Goal: Task Accomplishment & Management: Use online tool/utility

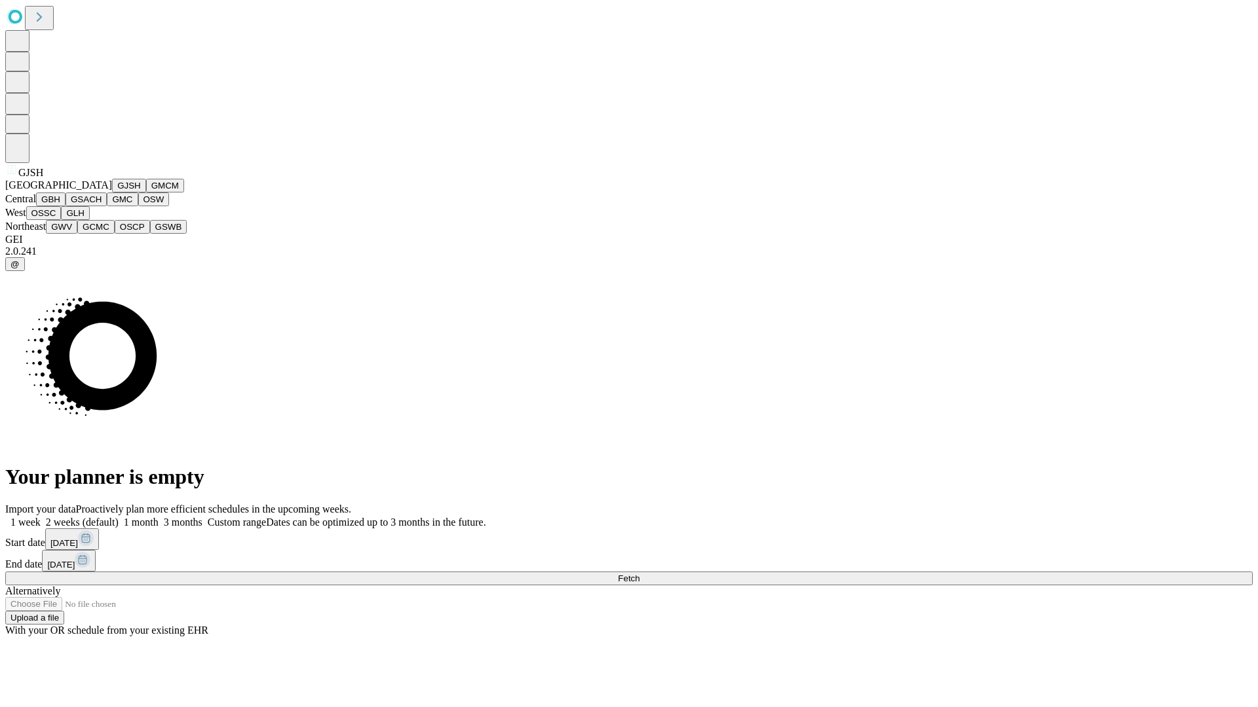
click at [112, 193] on button "GJSH" at bounding box center [129, 186] width 34 height 14
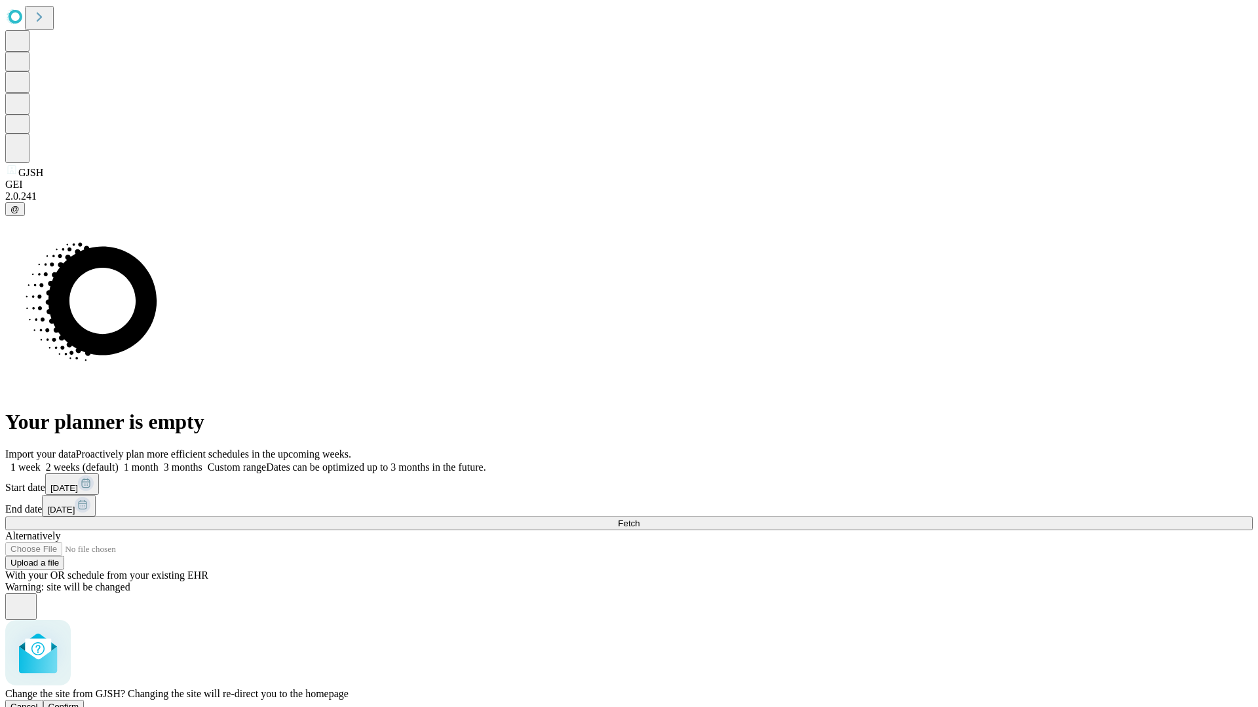
click at [79, 702] on span "Confirm" at bounding box center [63, 707] width 31 height 10
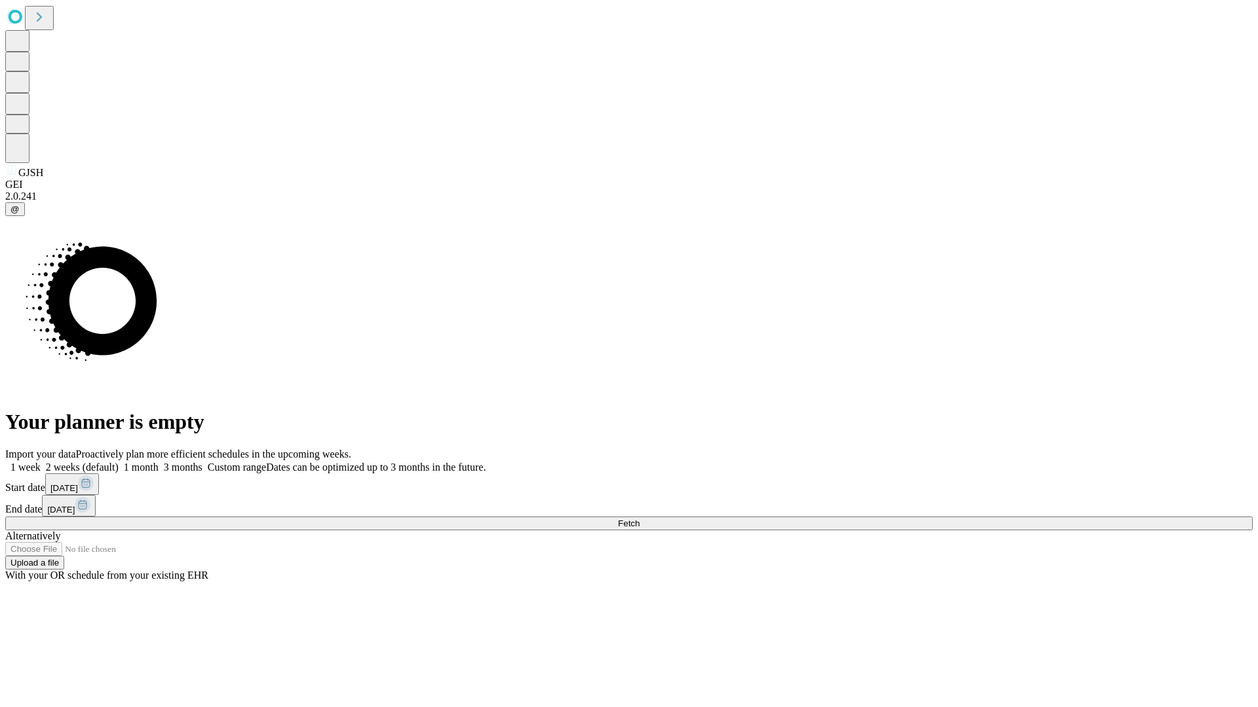
click at [119, 462] on label "2 weeks (default)" at bounding box center [80, 467] width 78 height 11
click at [639, 519] on span "Fetch" at bounding box center [629, 524] width 22 height 10
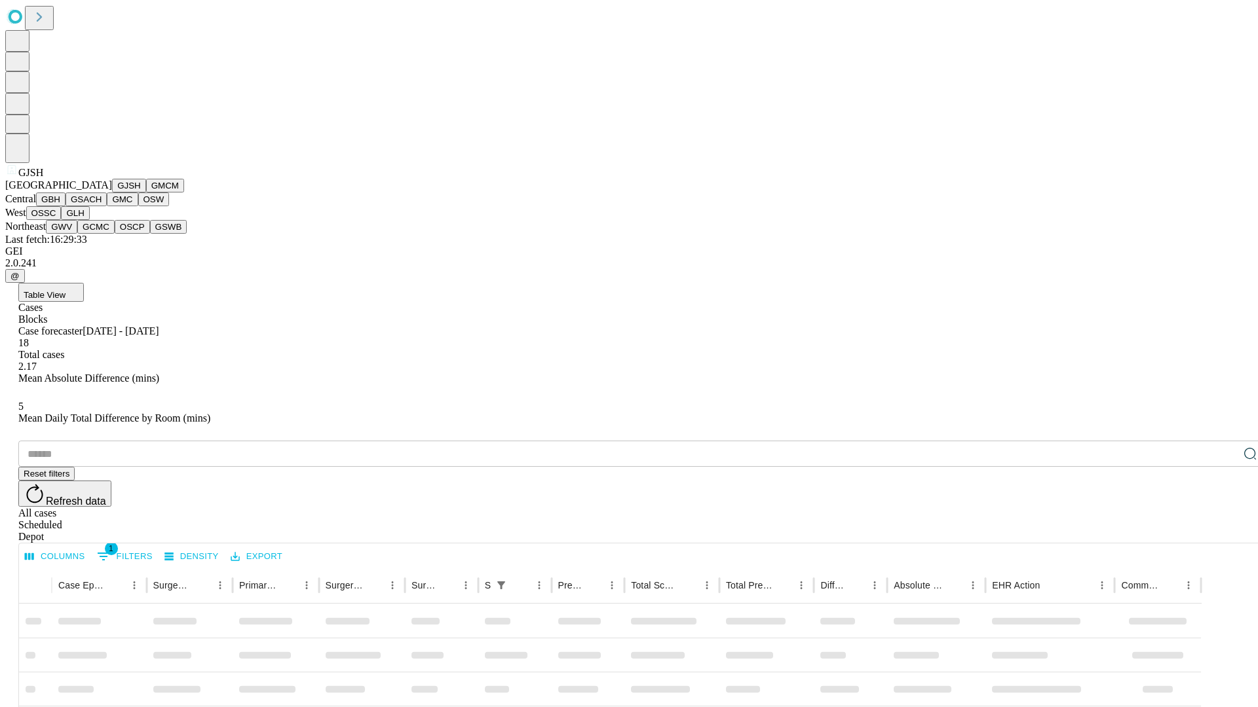
click at [146, 193] on button "GMCM" at bounding box center [165, 186] width 38 height 14
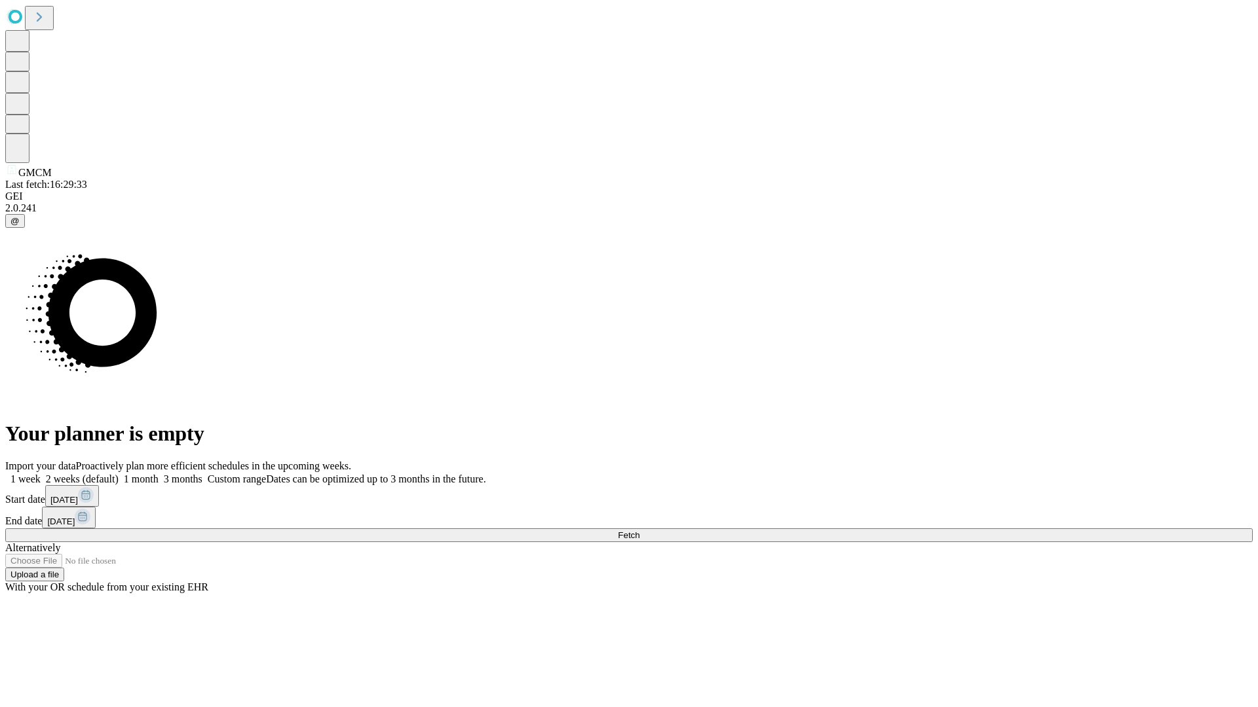
click at [119, 474] on label "2 weeks (default)" at bounding box center [80, 479] width 78 height 11
click at [639, 531] on span "Fetch" at bounding box center [629, 536] width 22 height 10
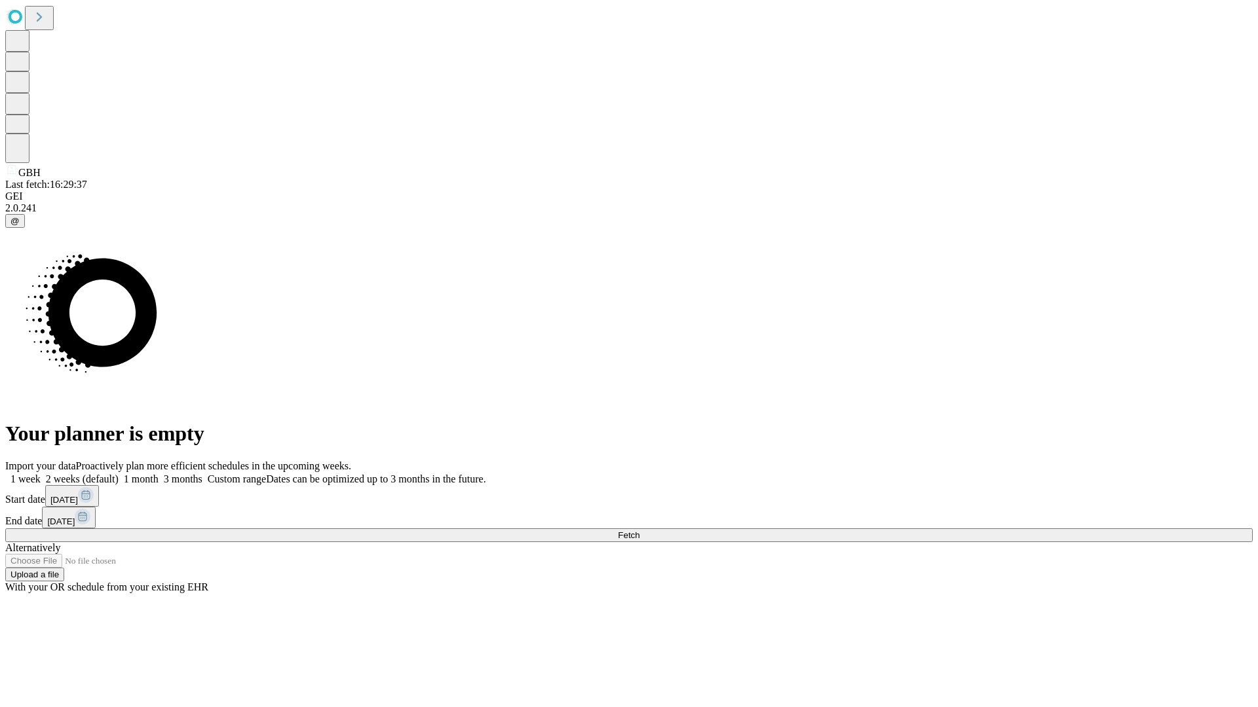
click at [119, 474] on label "2 weeks (default)" at bounding box center [80, 479] width 78 height 11
click at [639, 531] on span "Fetch" at bounding box center [629, 536] width 22 height 10
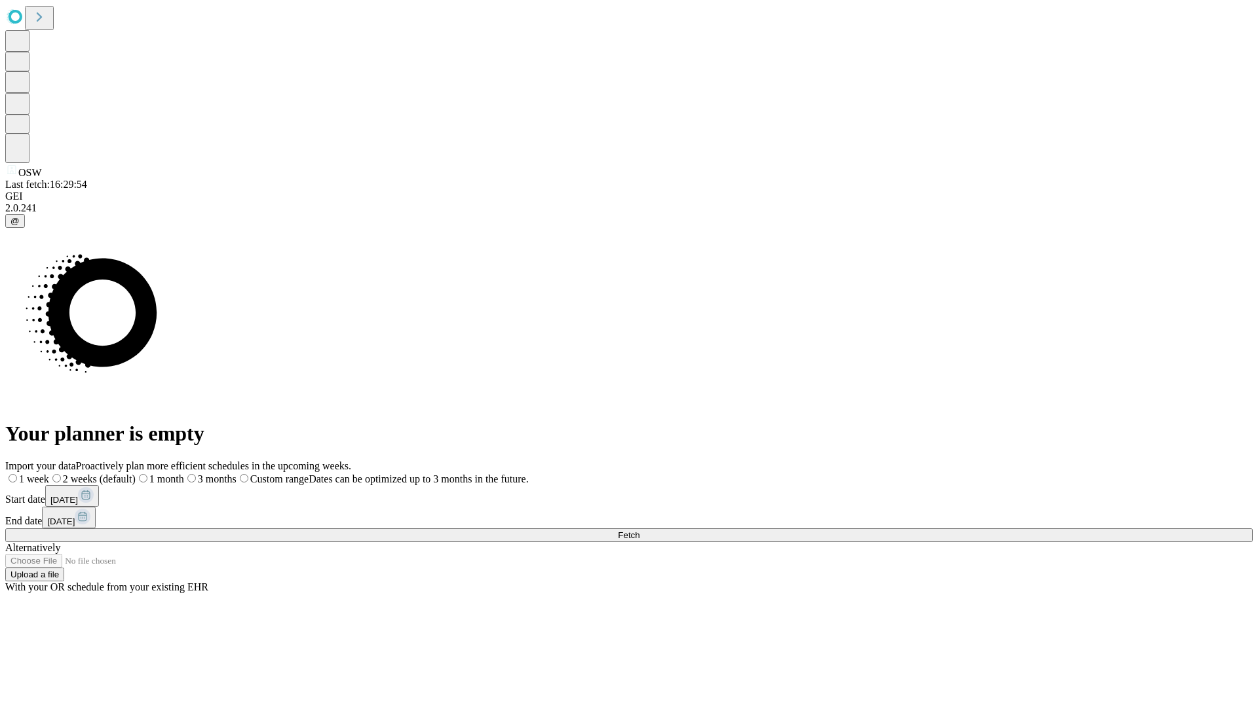
click at [639, 531] on span "Fetch" at bounding box center [629, 536] width 22 height 10
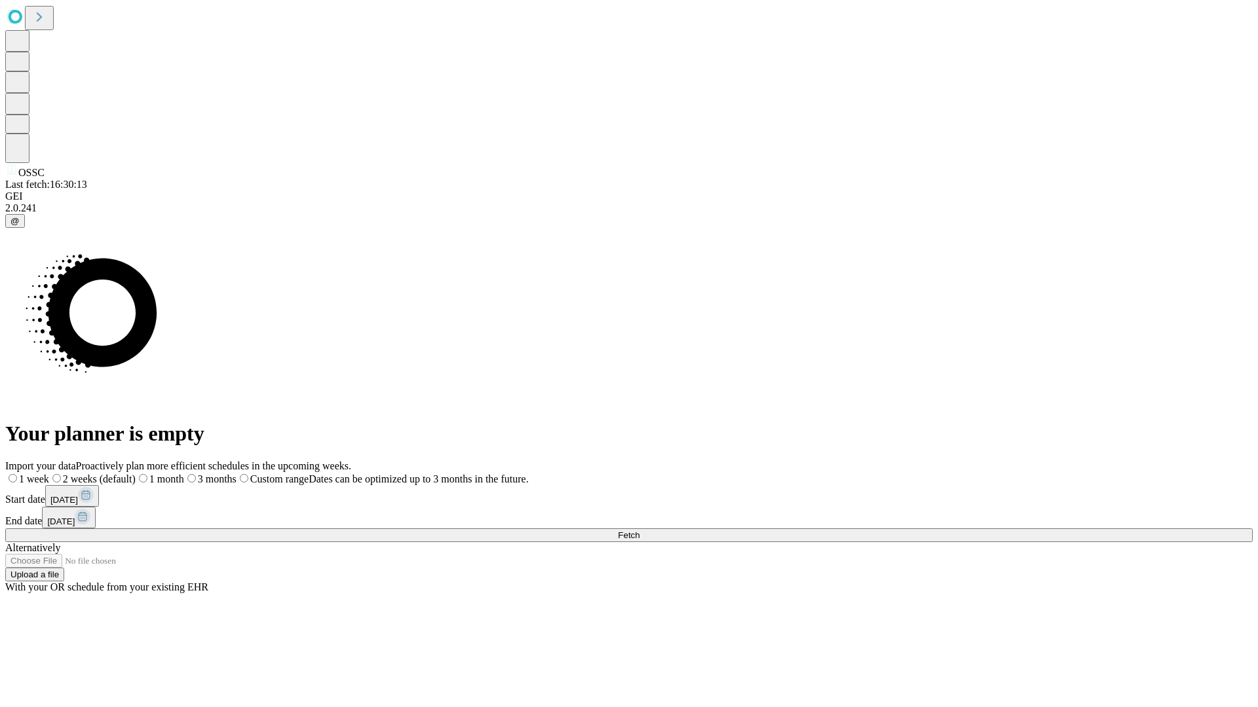
click at [639, 531] on span "Fetch" at bounding box center [629, 536] width 22 height 10
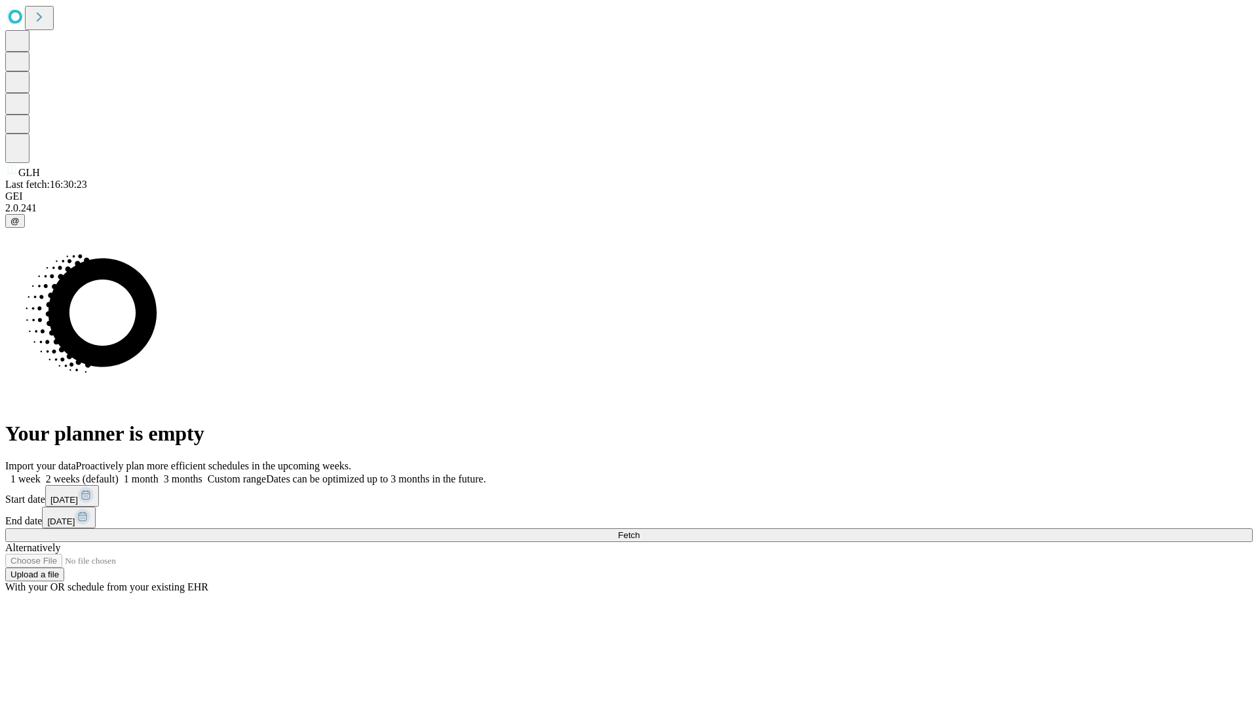
click at [119, 474] on label "2 weeks (default)" at bounding box center [80, 479] width 78 height 11
click at [639, 531] on span "Fetch" at bounding box center [629, 536] width 22 height 10
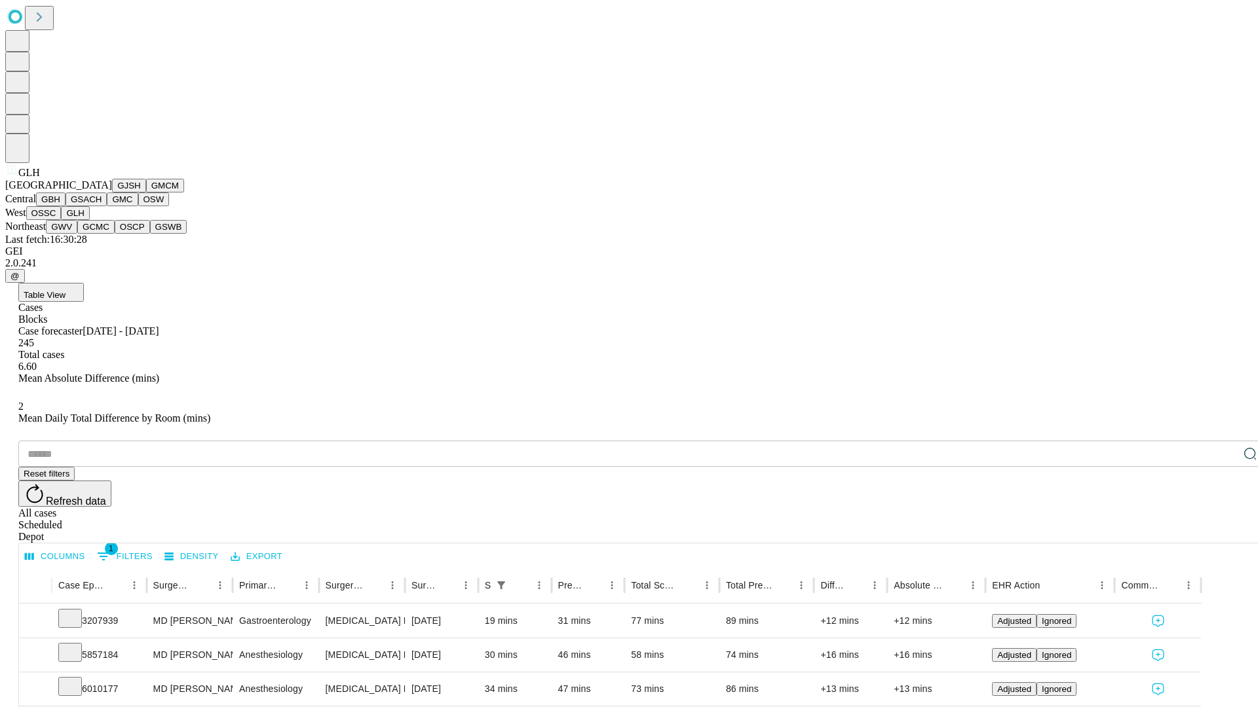
click at [77, 234] on button "GWV" at bounding box center [61, 227] width 31 height 14
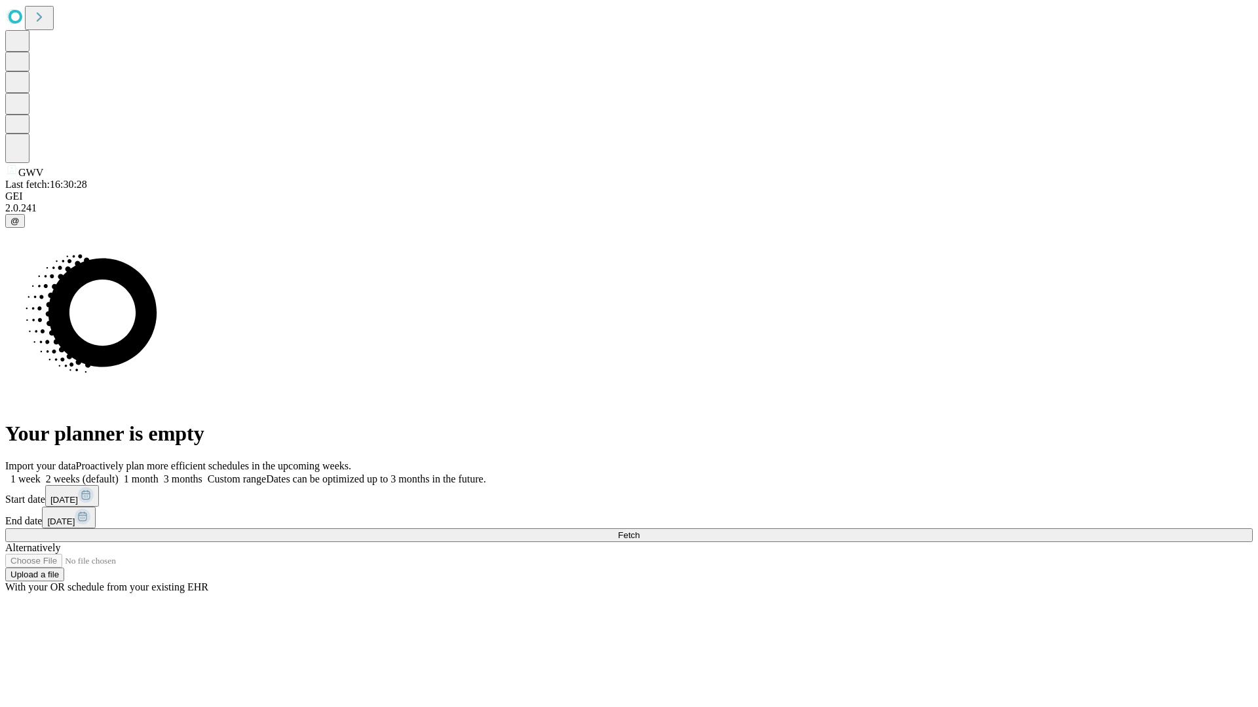
click at [119, 474] on label "2 weeks (default)" at bounding box center [80, 479] width 78 height 11
click at [639, 531] on span "Fetch" at bounding box center [629, 536] width 22 height 10
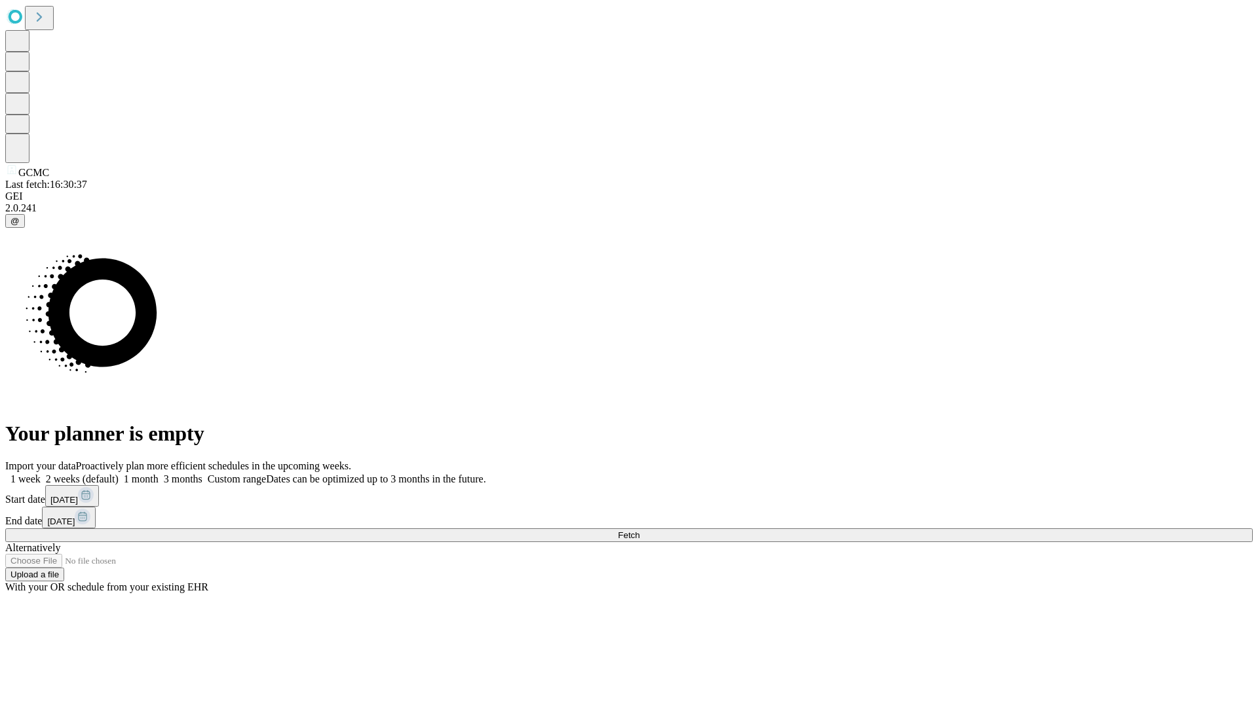
click at [119, 474] on label "2 weeks (default)" at bounding box center [80, 479] width 78 height 11
click at [639, 531] on span "Fetch" at bounding box center [629, 536] width 22 height 10
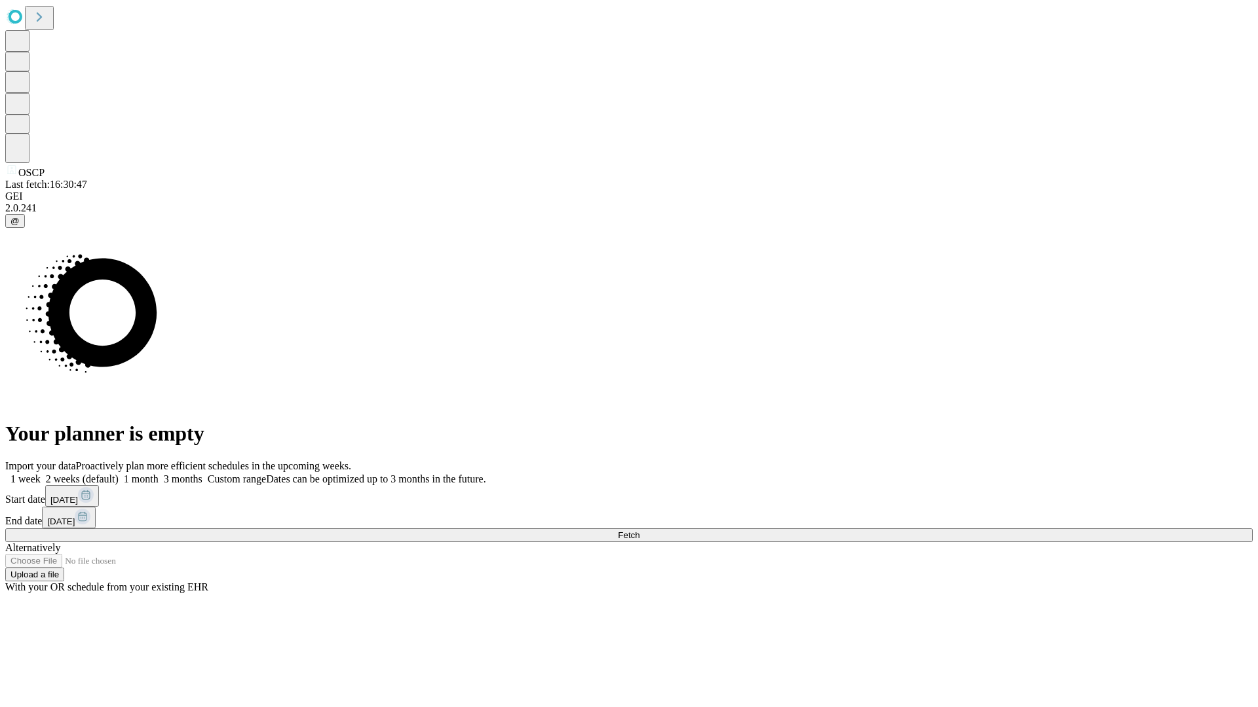
click at [119, 474] on label "2 weeks (default)" at bounding box center [80, 479] width 78 height 11
click at [639, 531] on span "Fetch" at bounding box center [629, 536] width 22 height 10
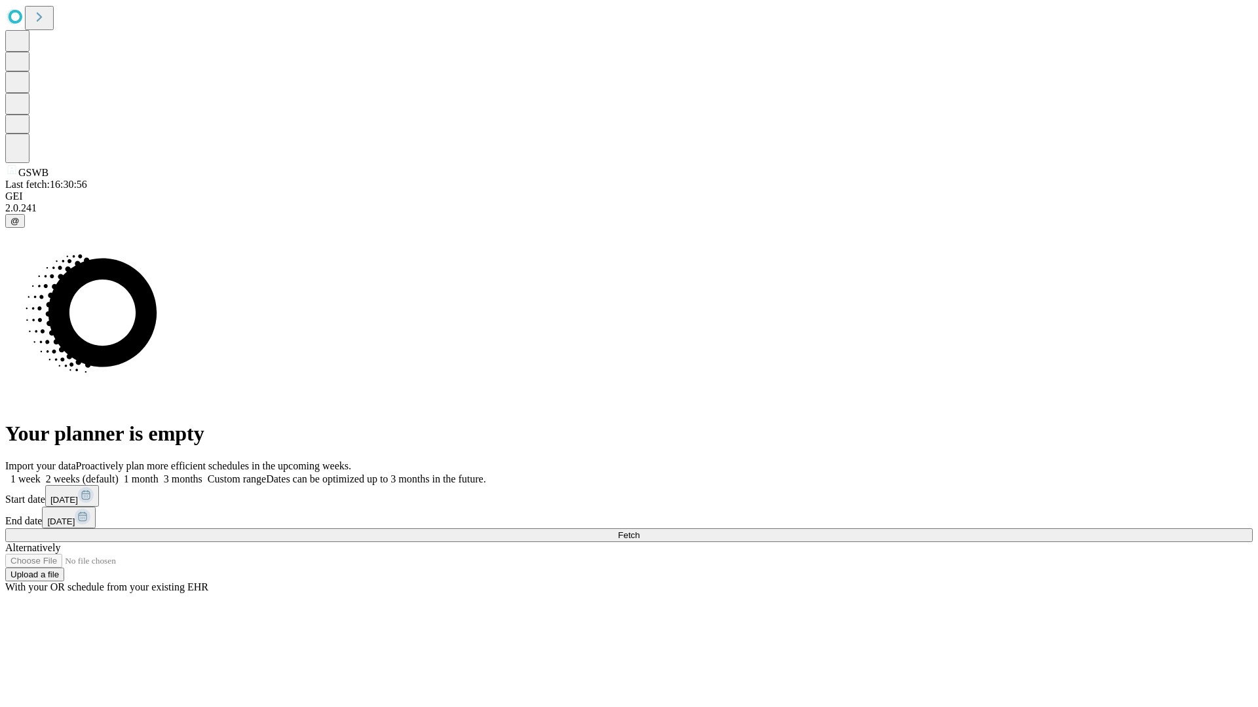
click at [119, 474] on label "2 weeks (default)" at bounding box center [80, 479] width 78 height 11
click at [639, 531] on span "Fetch" at bounding box center [629, 536] width 22 height 10
